Goal: Go to known website: Access a specific website the user already knows

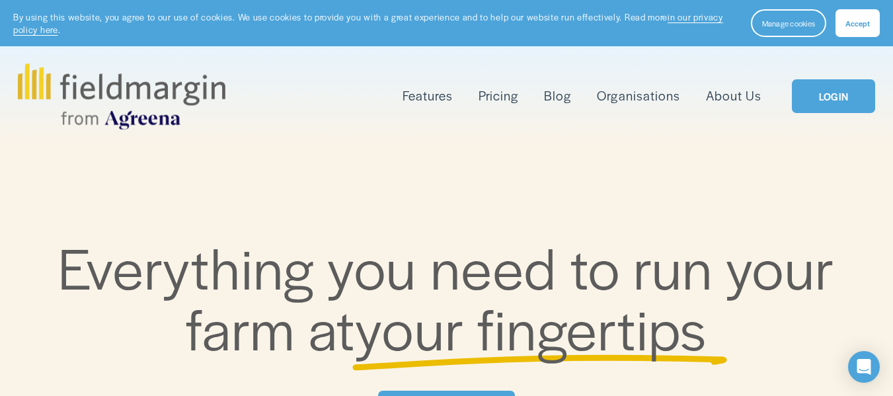
click at [846, 87] on link "LOGIN" at bounding box center [833, 96] width 83 height 34
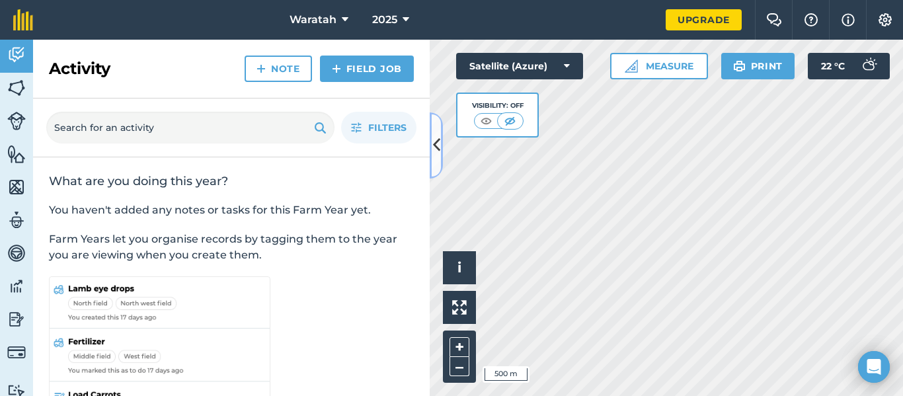
click at [435, 145] on icon at bounding box center [436, 145] width 7 height 23
